Goal: Information Seeking & Learning: Check status

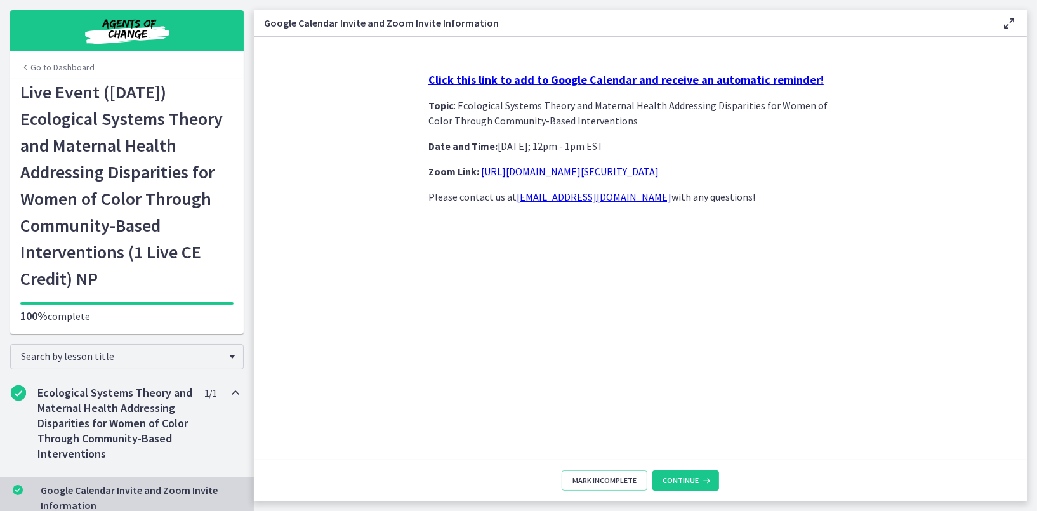
scroll to position [43, 0]
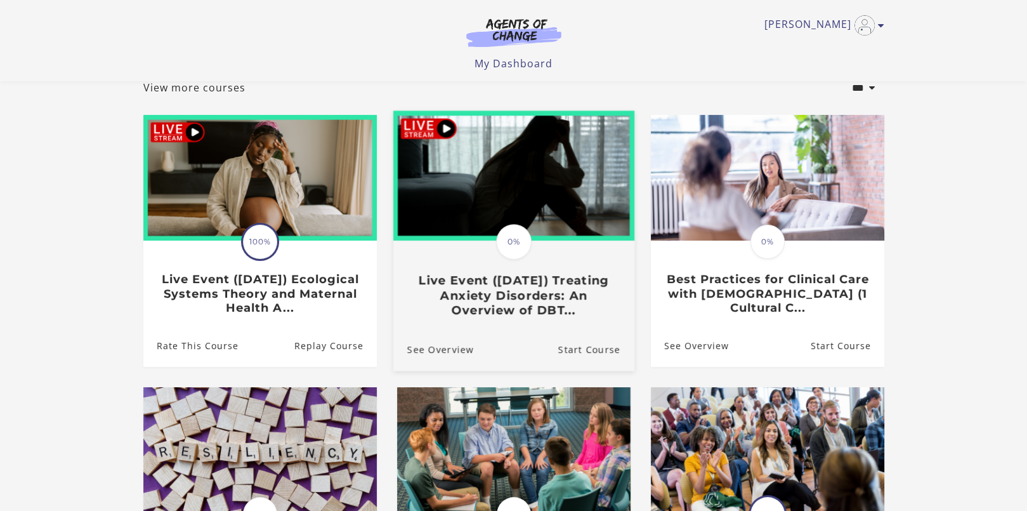
click at [424, 121] on img at bounding box center [513, 175] width 241 height 130
